Goal: Task Accomplishment & Management: Complete application form

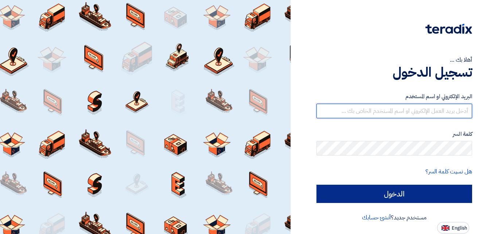
type input "[DOMAIN_NAME][EMAIL_ADDRESS][DOMAIN_NAME]"
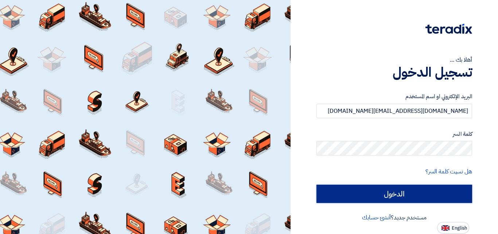
click at [415, 192] on input "الدخول" at bounding box center [395, 194] width 156 height 18
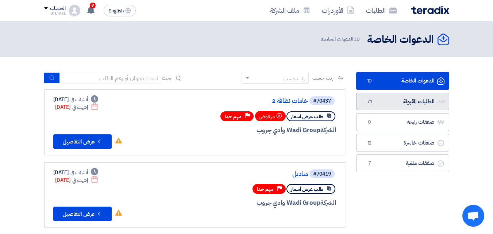
click at [408, 104] on link "الطلبات المقبولة الطلبات المقبولة 71" at bounding box center [402, 102] width 93 height 18
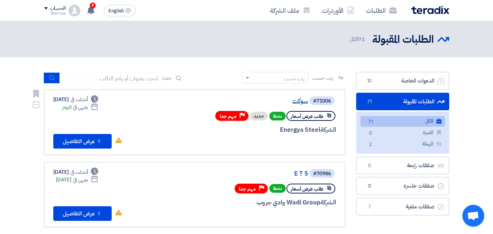
click at [298, 102] on link "سوكت" at bounding box center [235, 101] width 146 height 7
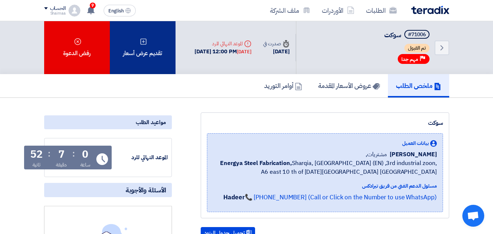
click at [154, 50] on div "تقديم عرض أسعار" at bounding box center [143, 47] width 66 height 53
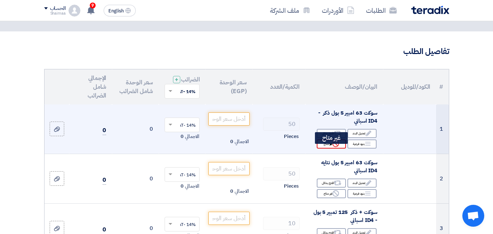
click at [341, 148] on div "Reject غير متاح" at bounding box center [331, 143] width 29 height 9
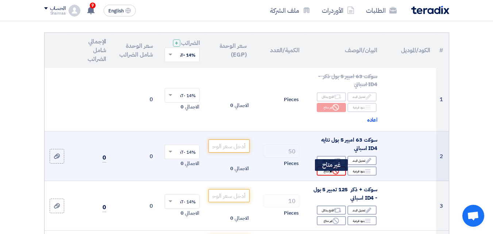
click at [333, 174] on icon "Reject" at bounding box center [335, 171] width 7 height 7
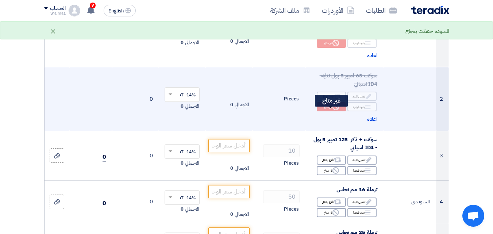
scroll to position [146, 0]
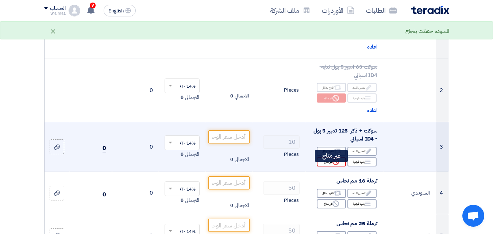
click at [333, 163] on div "Reject غير متاح" at bounding box center [331, 161] width 29 height 9
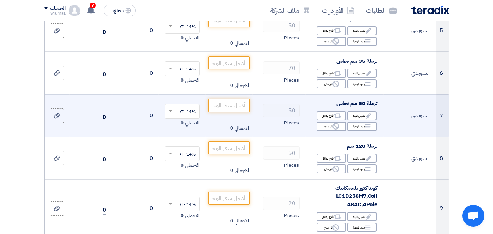
scroll to position [401, 0]
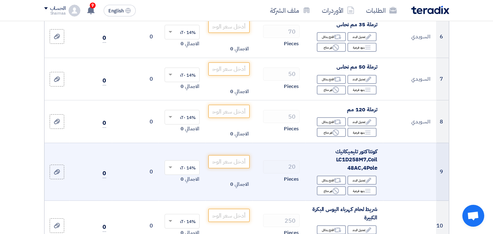
click at [348, 164] on span "كونتاكتور تليميكانيك LC1D258M7,Coil 48AC,4Pole" at bounding box center [356, 159] width 42 height 24
copy span "LC1D258M7"
click at [218, 165] on input "number" at bounding box center [228, 161] width 41 height 13
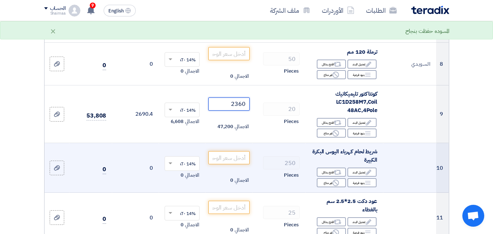
scroll to position [474, 0]
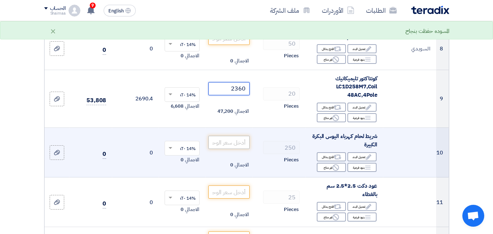
type input "2360"
click at [215, 149] on input "number" at bounding box center [228, 142] width 41 height 13
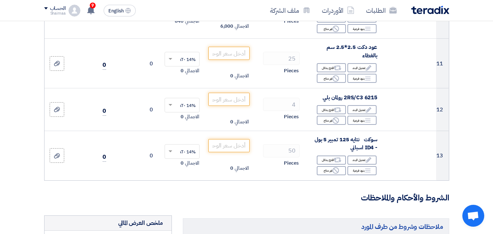
scroll to position [620, 0]
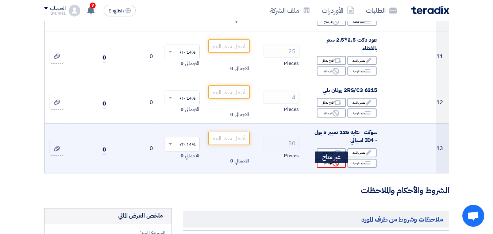
type input "24"
click at [324, 166] on div "Reject غير متاح" at bounding box center [331, 163] width 29 height 9
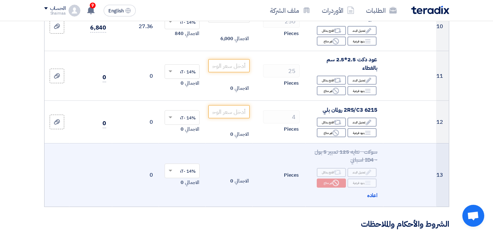
scroll to position [584, 0]
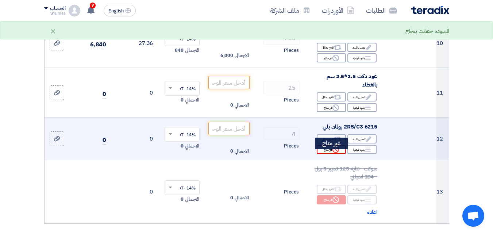
click at [321, 154] on div "Reject غير متاح" at bounding box center [331, 149] width 29 height 9
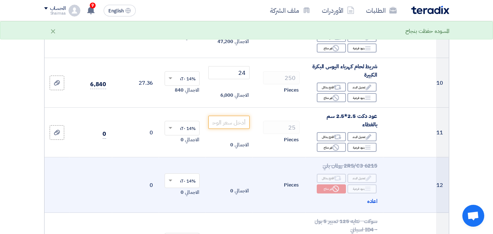
scroll to position [511, 0]
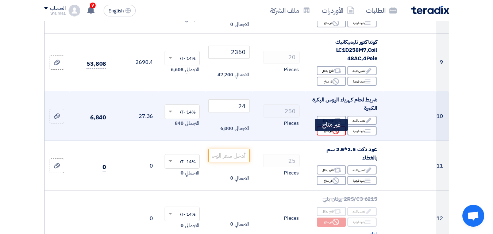
click at [337, 134] on icon "Reject" at bounding box center [335, 131] width 7 height 7
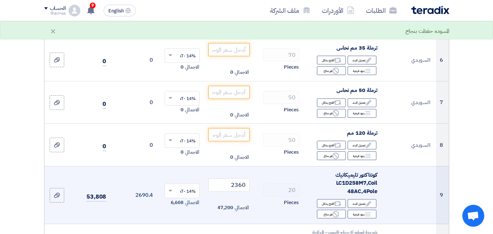
scroll to position [328, 0]
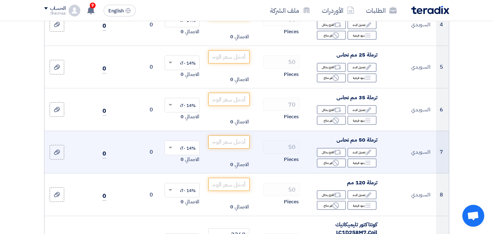
click at [193, 154] on input "text" at bounding box center [186, 148] width 20 height 12
click at [135, 148] on td "0" at bounding box center [135, 152] width 47 height 43
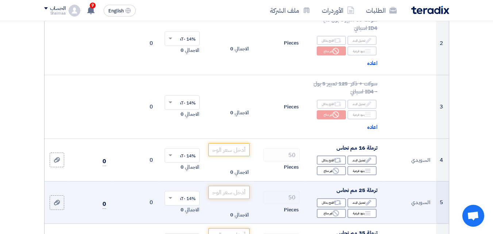
scroll to position [182, 0]
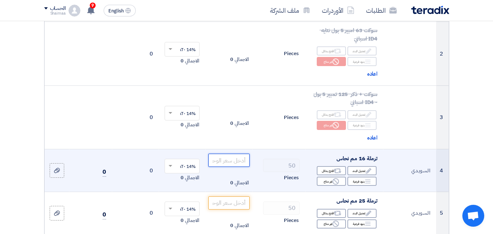
click at [229, 165] on input "number" at bounding box center [228, 160] width 41 height 13
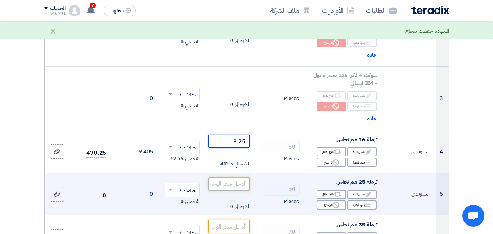
scroll to position [219, 0]
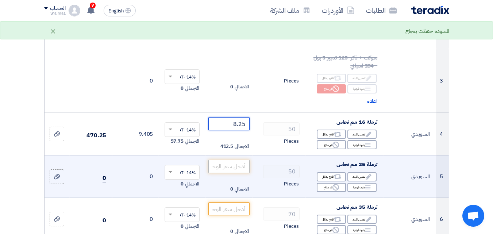
type input "8.25"
click at [232, 168] on input "number" at bounding box center [228, 166] width 41 height 13
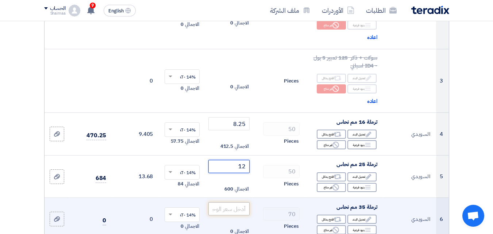
type input "12"
click at [237, 215] on input "number" at bounding box center [228, 208] width 41 height 13
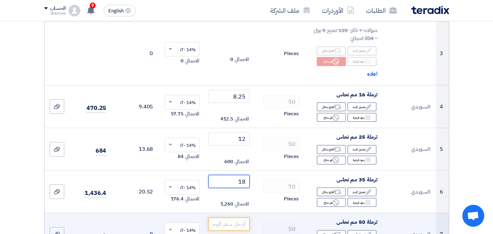
scroll to position [292, 0]
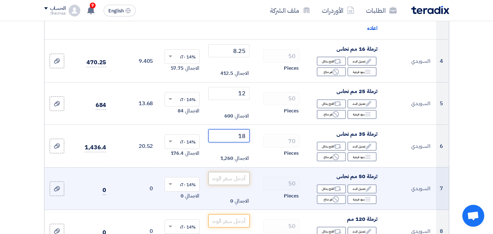
type input "18"
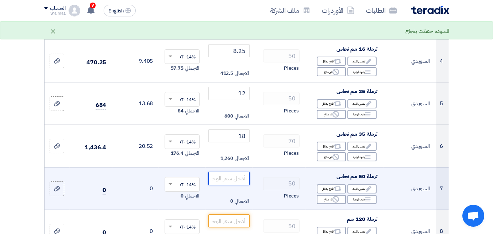
click at [228, 185] on input "number" at bounding box center [228, 178] width 41 height 13
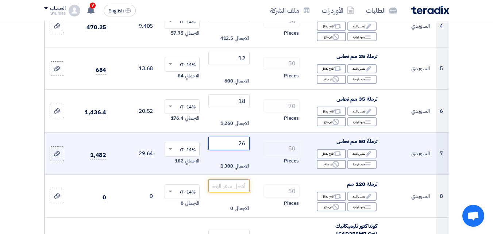
scroll to position [365, 0]
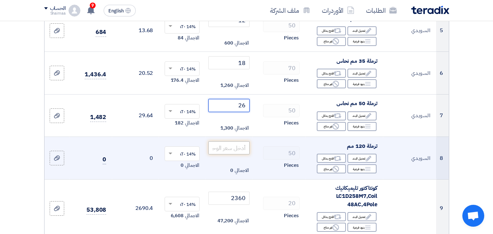
type input "26"
click at [232, 152] on input "number" at bounding box center [228, 147] width 41 height 13
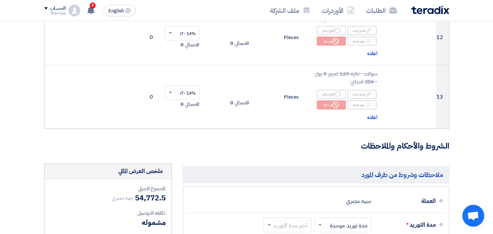
scroll to position [803, 0]
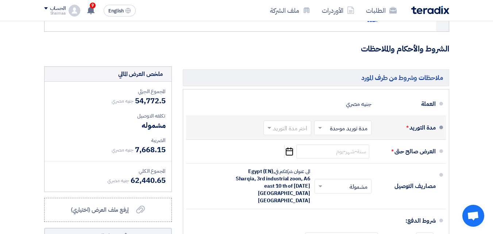
type input "80"
click at [339, 134] on input "text" at bounding box center [341, 128] width 54 height 11
click at [264, 131] on span at bounding box center [268, 127] width 9 height 7
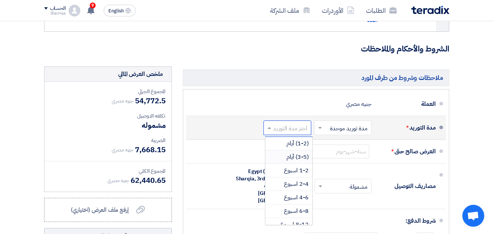
click at [284, 162] on div "(3-5) أيام" at bounding box center [288, 156] width 47 height 13
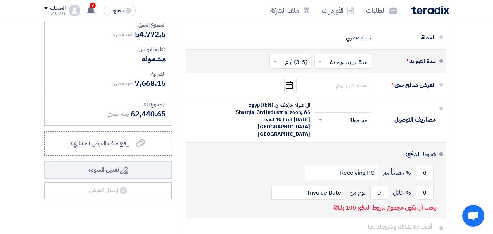
scroll to position [876, 0]
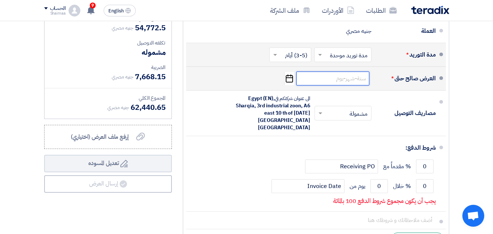
click at [345, 85] on input at bounding box center [332, 79] width 73 height 14
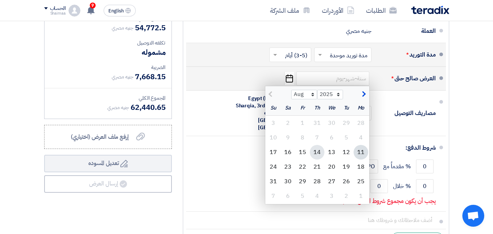
click at [312, 157] on div "14" at bounding box center [317, 152] width 15 height 15
type input "[DATE]"
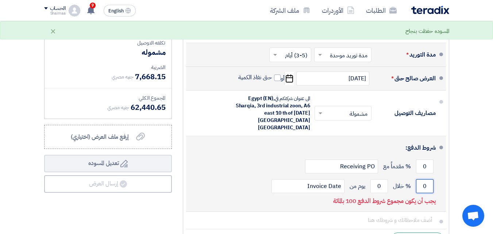
drag, startPoint x: 423, startPoint y: 178, endPoint x: 432, endPoint y: 178, distance: 9.1
click at [432, 179] on input "0" at bounding box center [425, 186] width 18 height 14
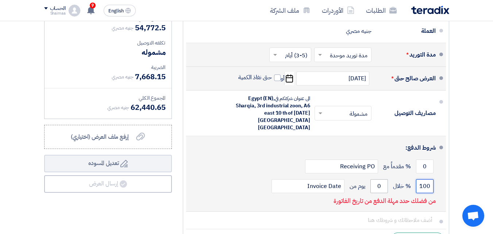
type input "100"
drag, startPoint x: 373, startPoint y: 176, endPoint x: 383, endPoint y: 177, distance: 9.5
click at [383, 179] on input "0" at bounding box center [379, 186] width 18 height 14
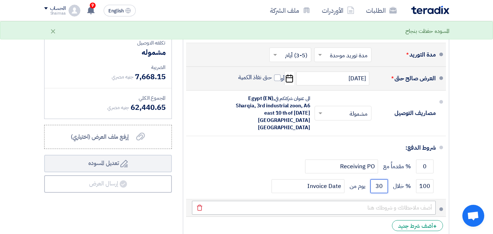
scroll to position [949, 0]
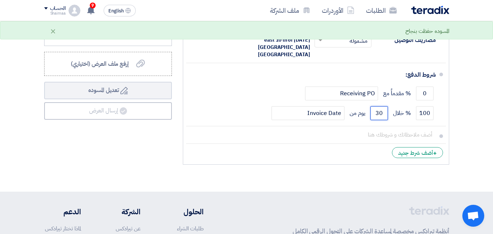
type input "30"
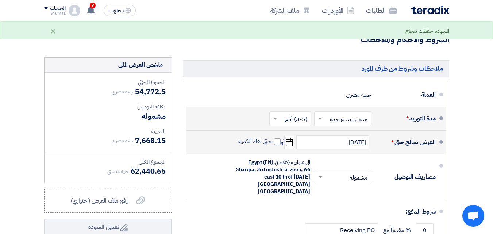
scroll to position [876, 0]
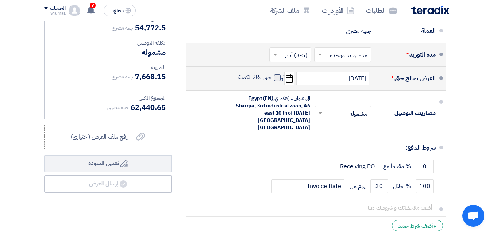
click at [277, 81] on span at bounding box center [277, 77] width 7 height 7
click at [272, 84] on input "حتى نفاذ الكمية" at bounding box center [254, 81] width 35 height 14
checkbox input "true"
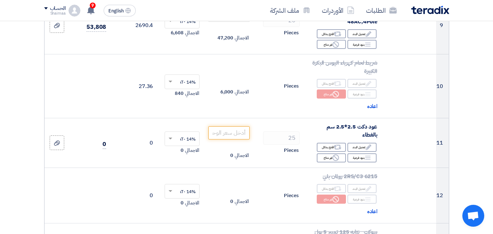
scroll to position [547, 0]
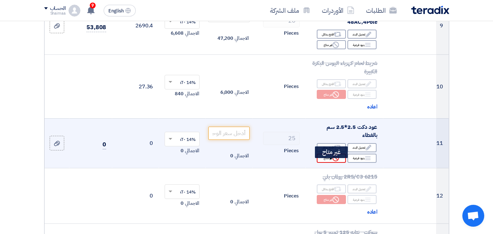
click at [340, 163] on div "Reject غير متاح" at bounding box center [331, 158] width 29 height 9
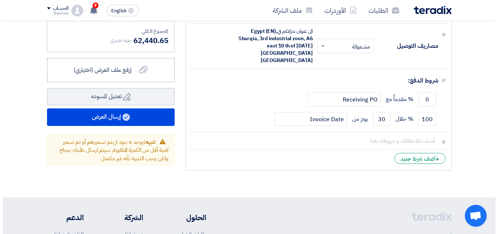
scroll to position [985, 0]
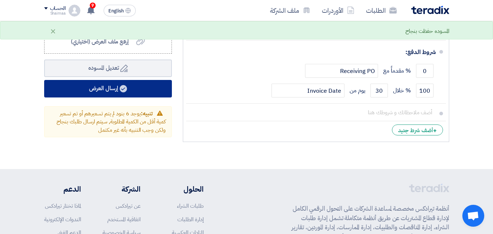
click at [121, 92] on use at bounding box center [123, 88] width 7 height 7
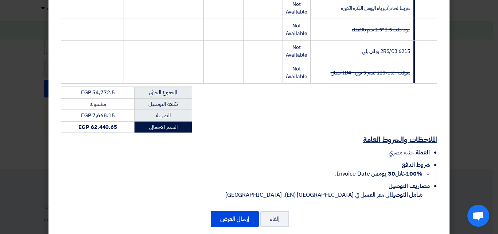
scroll to position [349, 0]
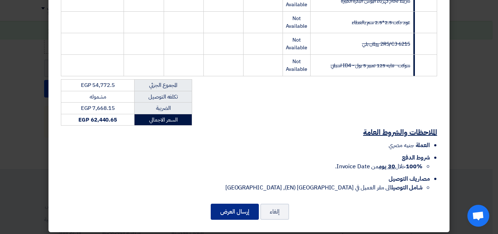
click at [236, 204] on button "إرسال العرض" at bounding box center [235, 212] width 48 height 16
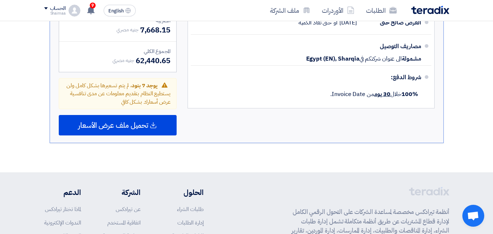
scroll to position [767, 0]
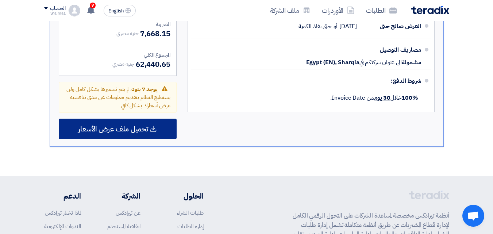
click at [119, 123] on div "تحميل ملف عرض الأسعار" at bounding box center [118, 129] width 118 height 20
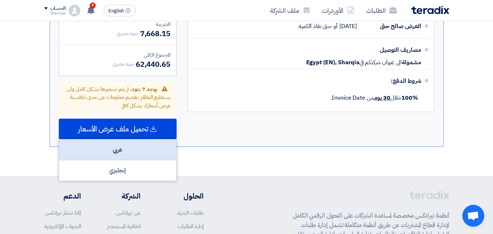
click at [117, 153] on div "عربي" at bounding box center [117, 149] width 117 height 21
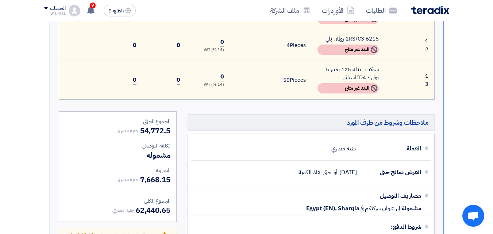
scroll to position [877, 0]
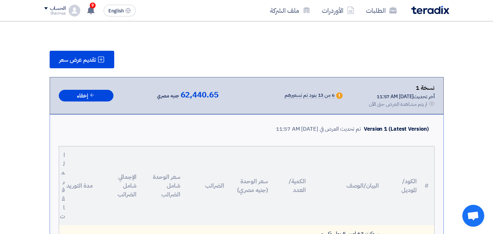
scroll to position [74, 0]
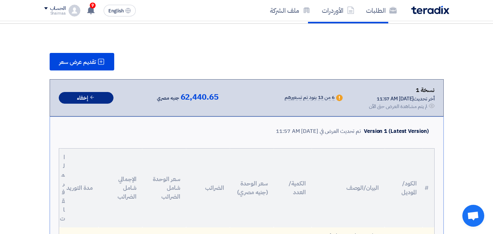
click at [93, 98] on icon at bounding box center [91, 96] width 5 height 5
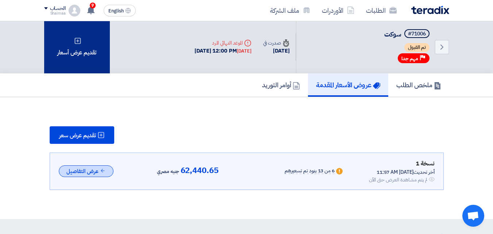
scroll to position [0, 0]
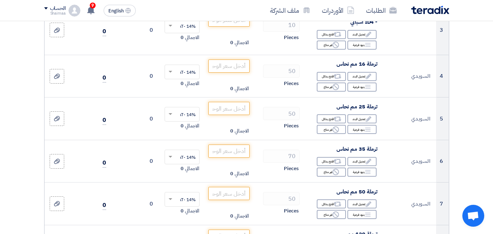
scroll to position [255, 0]
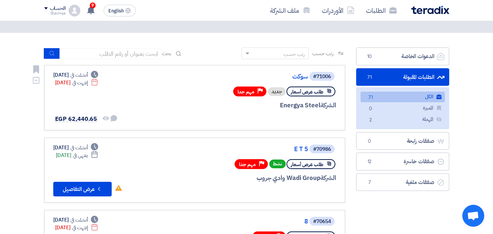
scroll to position [36, 0]
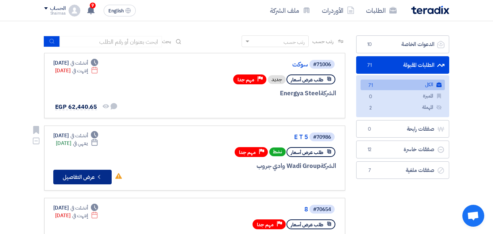
click at [101, 173] on icon "Check details" at bounding box center [99, 176] width 7 height 7
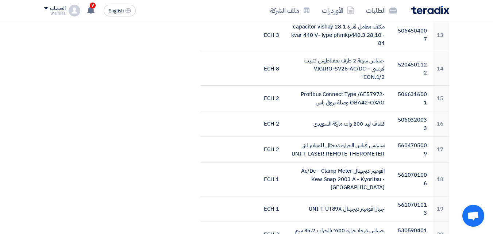
scroll to position [547, 0]
